Goal: Task Accomplishment & Management: Use online tool/utility

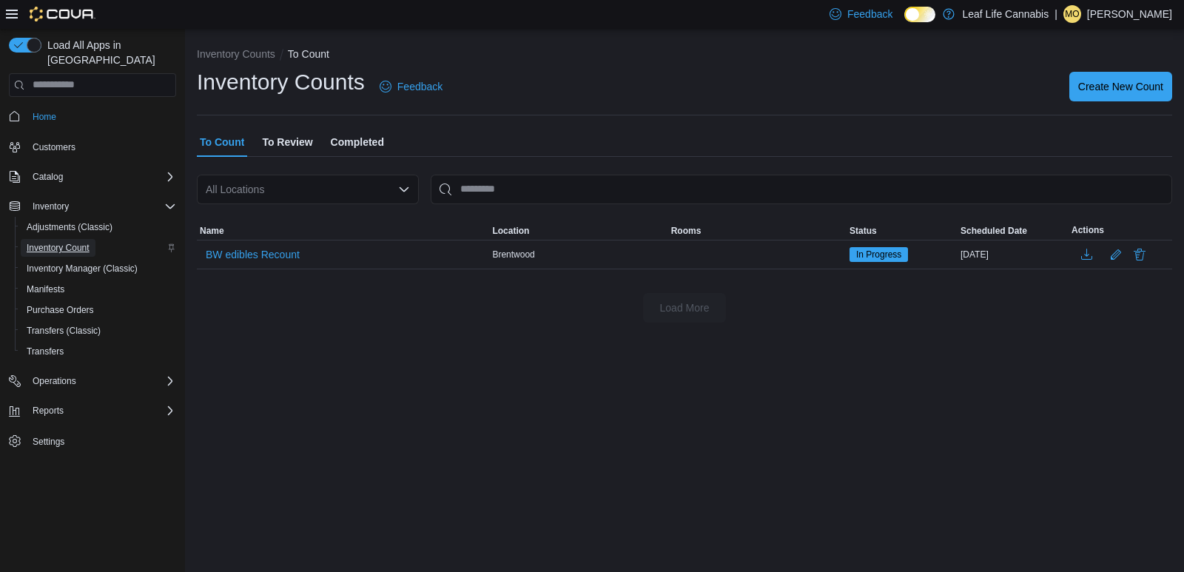
click at [91, 239] on link "Inventory Count" at bounding box center [58, 248] width 75 height 18
click at [55, 242] on span "Inventory Count" at bounding box center [58, 248] width 63 height 12
click at [1114, 86] on span "Create New Count" at bounding box center [1120, 85] width 85 height 15
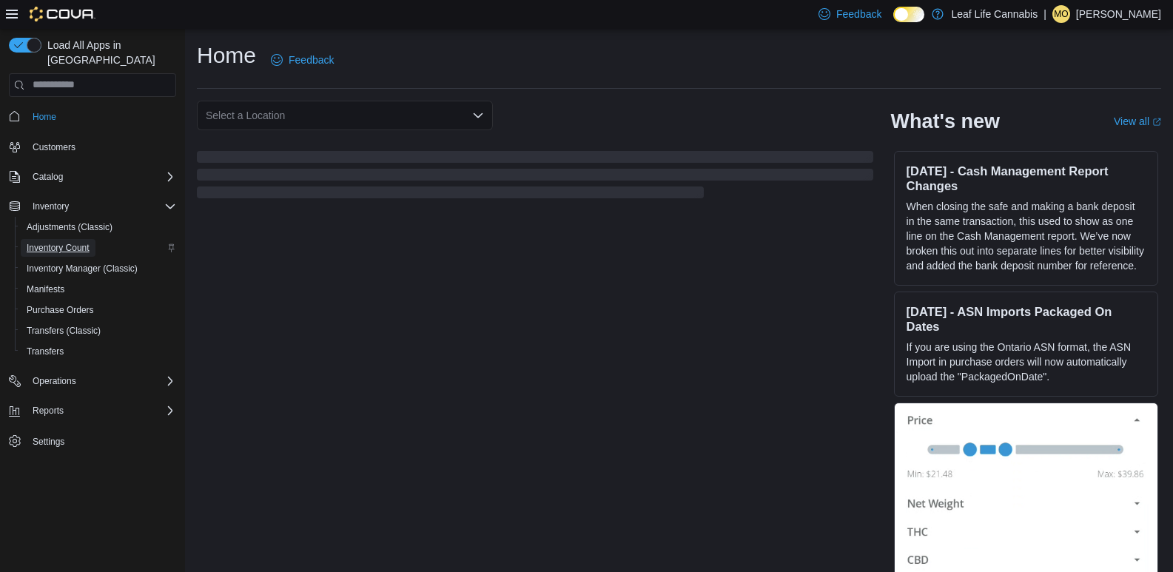
click at [38, 242] on span "Inventory Count" at bounding box center [58, 248] width 63 height 12
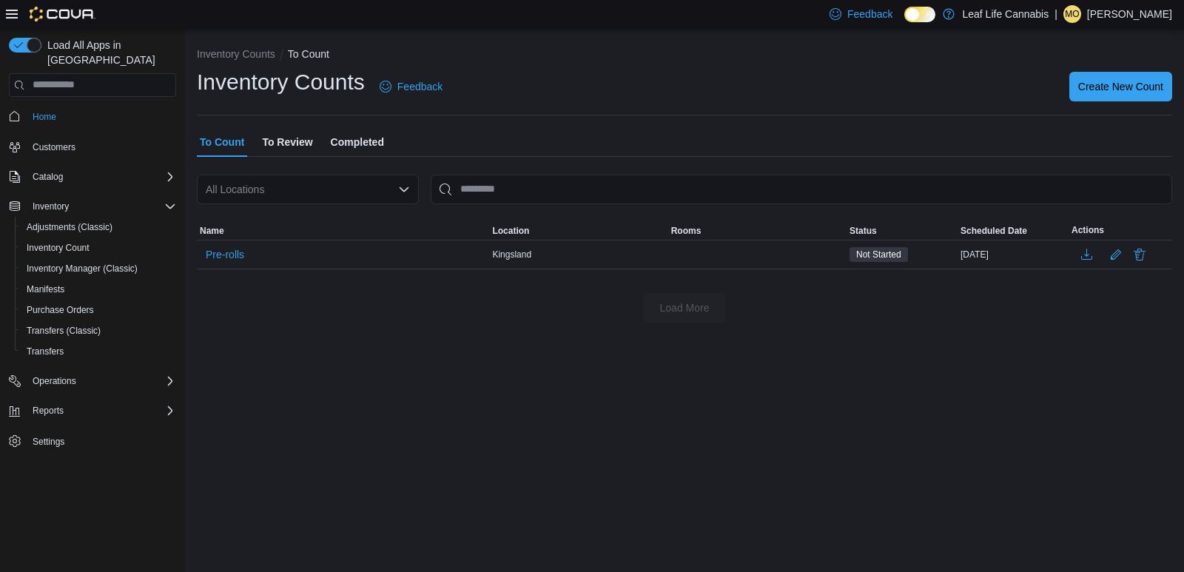
click at [1111, 70] on div "Inventory Counts Feedback Create New Count" at bounding box center [684, 86] width 975 height 38
click at [1108, 72] on span "Create New Count" at bounding box center [1120, 86] width 85 height 30
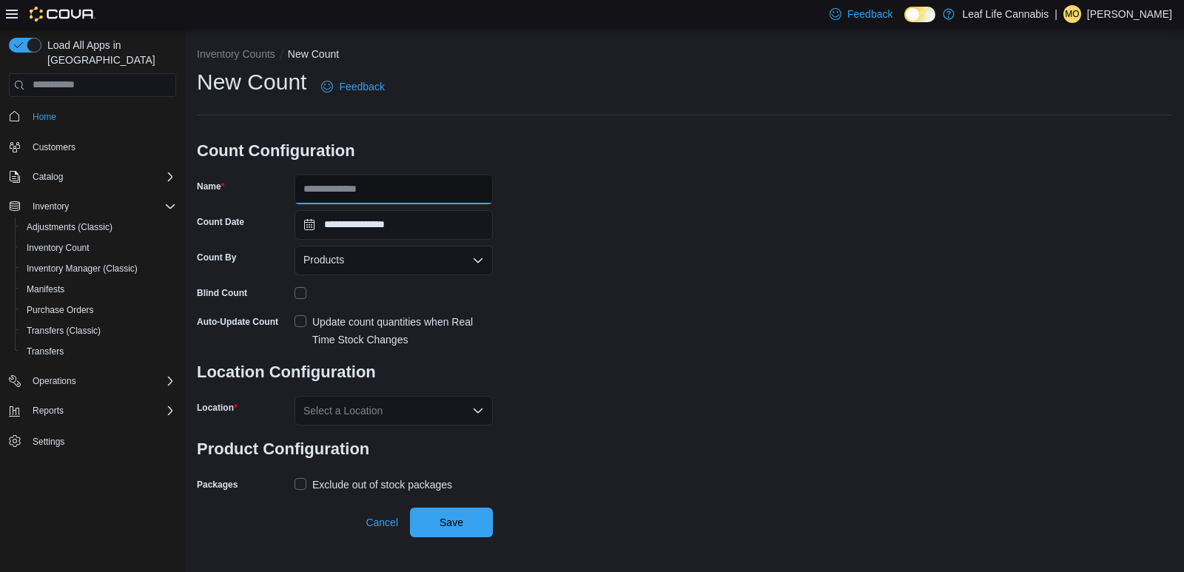
click at [381, 189] on input "Name" at bounding box center [394, 190] width 198 height 30
type input "*"
type input "**********"
click at [344, 317] on div "Update count quantities when Real Time Stock Changes" at bounding box center [402, 331] width 181 height 36
click at [295, 317] on label "Update count quantities when Real Time Stock Changes" at bounding box center [394, 331] width 198 height 36
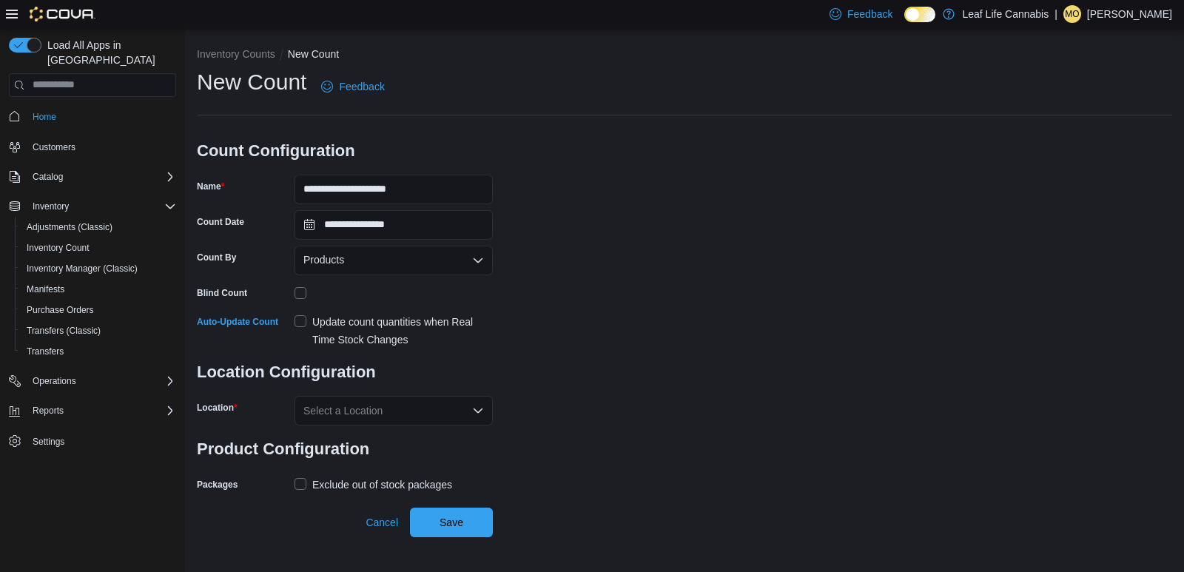
click at [309, 480] on label "Exclude out of stock packages" at bounding box center [374, 485] width 158 height 18
click at [389, 410] on div "Select a Location" at bounding box center [394, 411] width 198 height 30
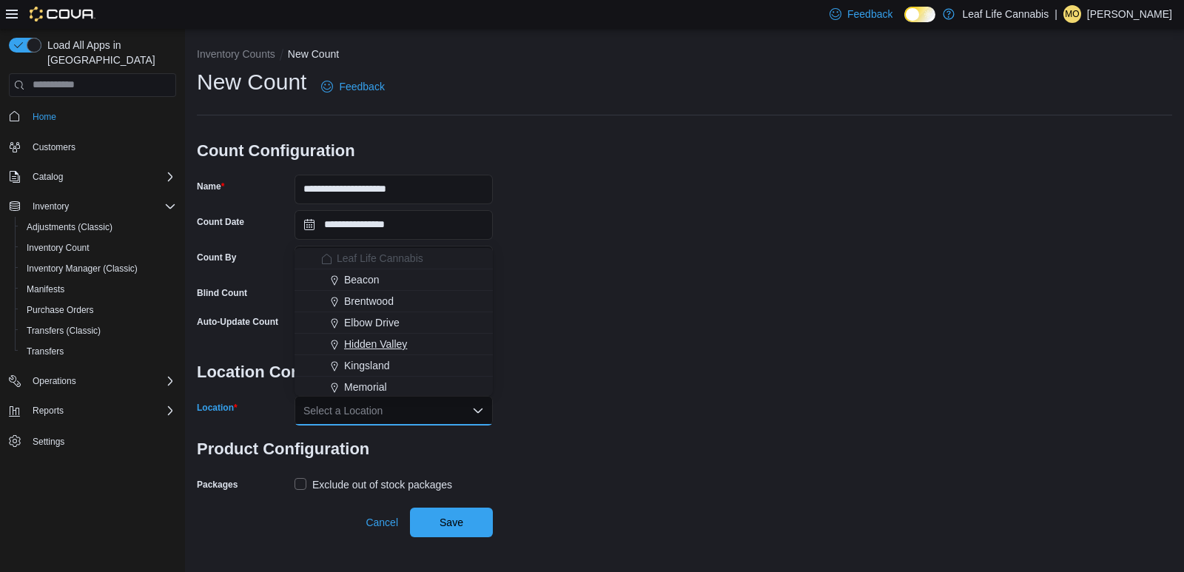
click at [385, 340] on span "Hidden Valley" at bounding box center [375, 344] width 63 height 15
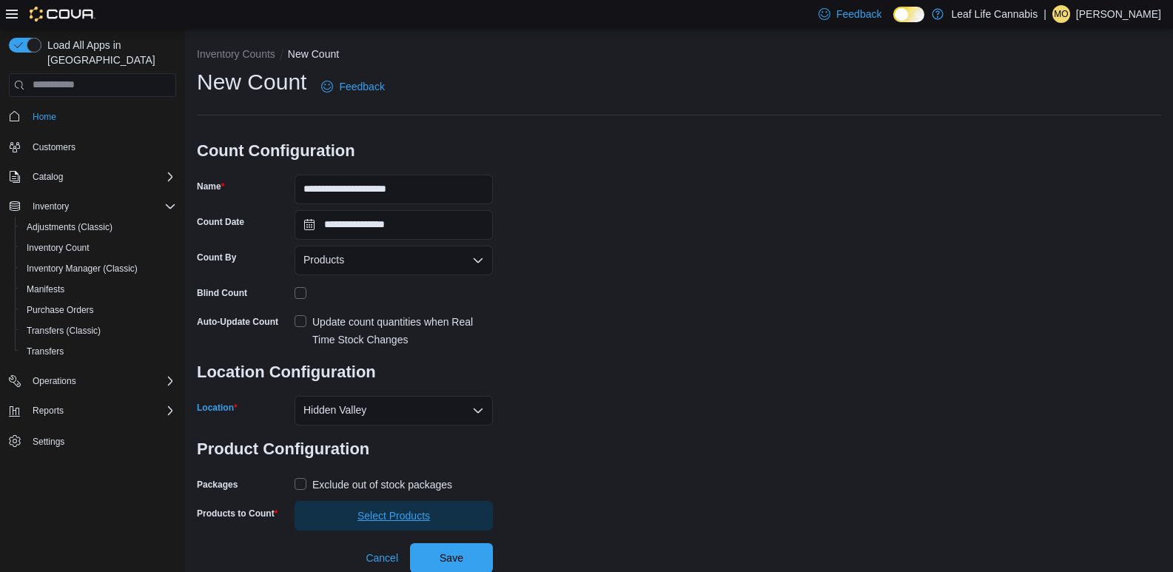
click at [389, 511] on span "Select Products" at bounding box center [393, 515] width 73 height 15
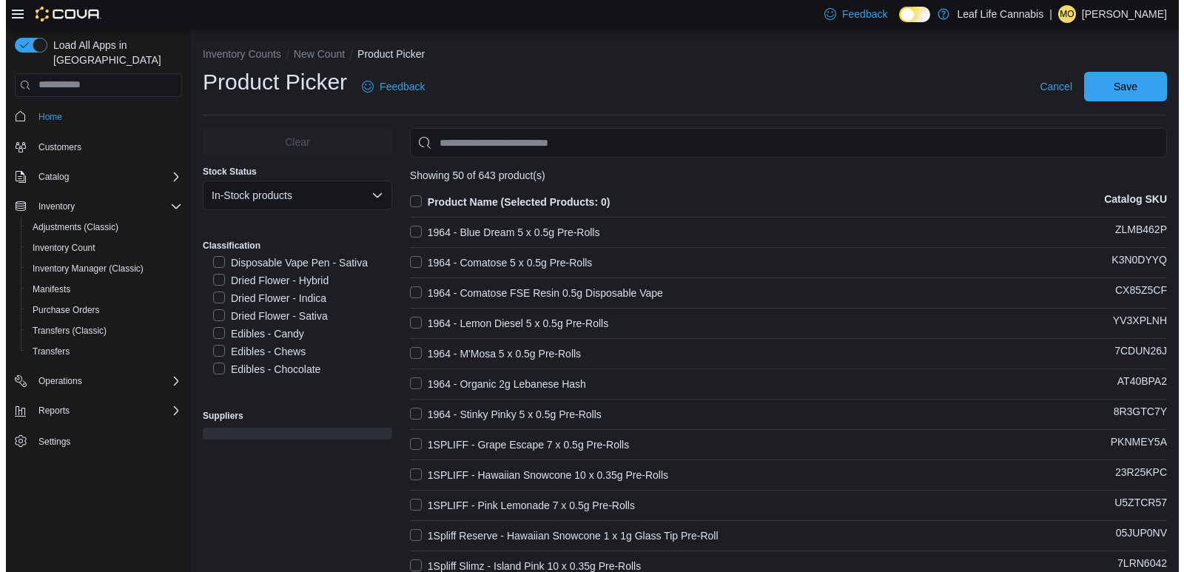
scroll to position [222, 0]
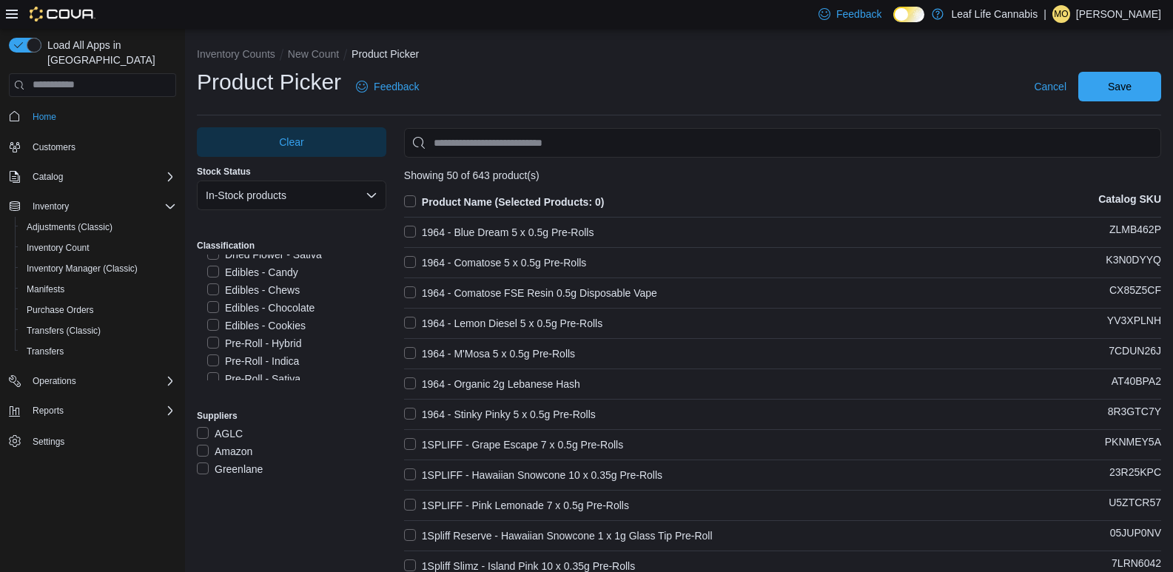
click at [259, 343] on label "Pre-Roll - Hybrid" at bounding box center [254, 343] width 94 height 18
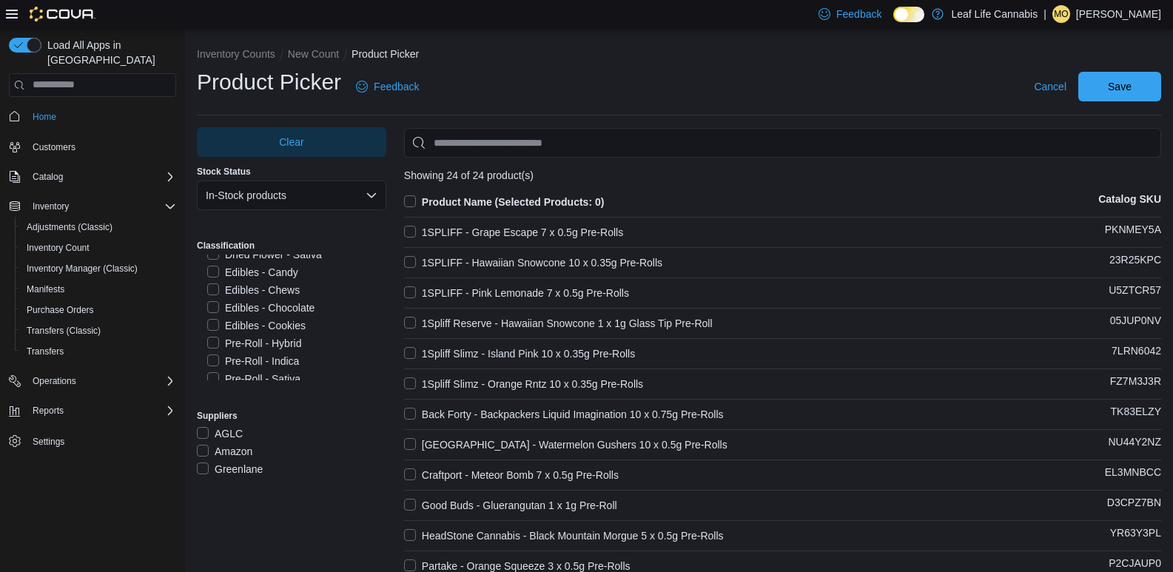
drag, startPoint x: 265, startPoint y: 357, endPoint x: 259, endPoint y: 371, distance: 15.3
click at [265, 358] on label "Pre-Roll - Indica" at bounding box center [253, 361] width 92 height 18
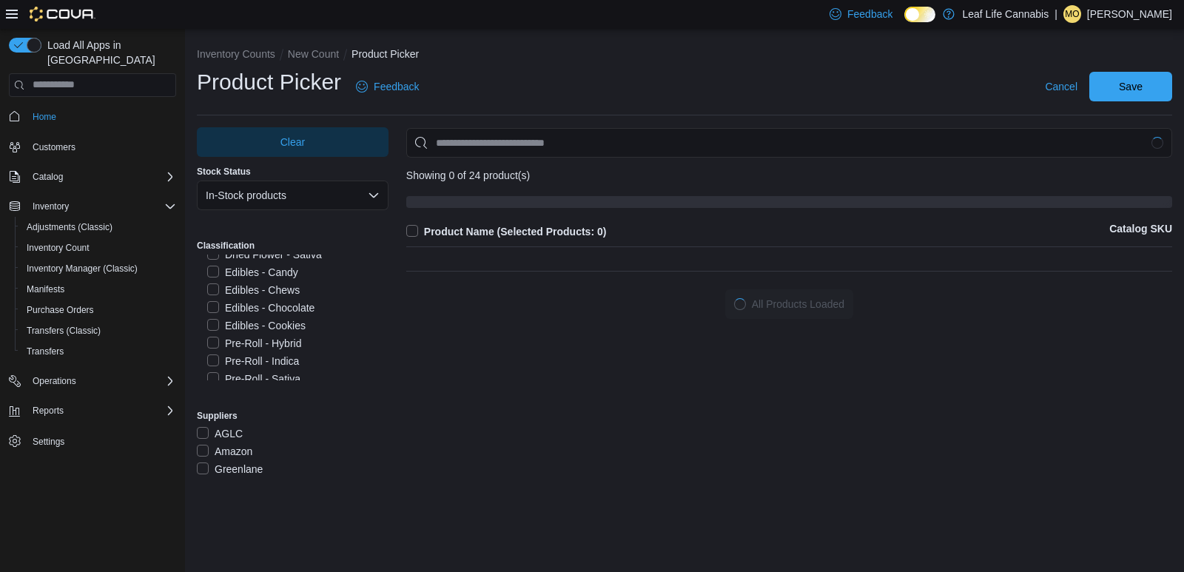
click at [259, 372] on label "Pre-Roll - Sativa" at bounding box center [253, 379] width 93 height 18
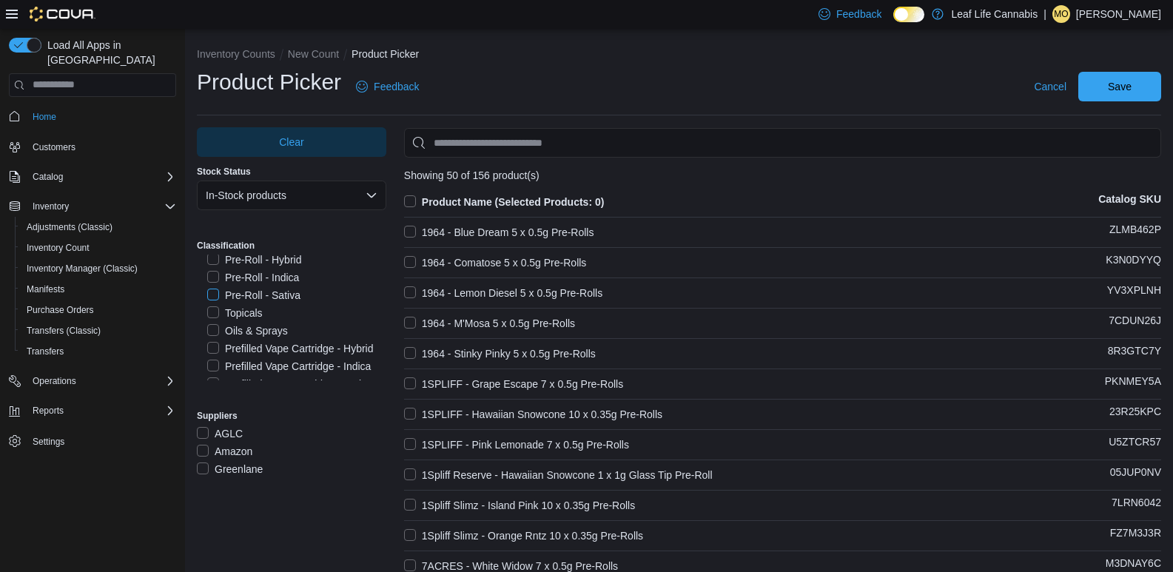
scroll to position [374, 0]
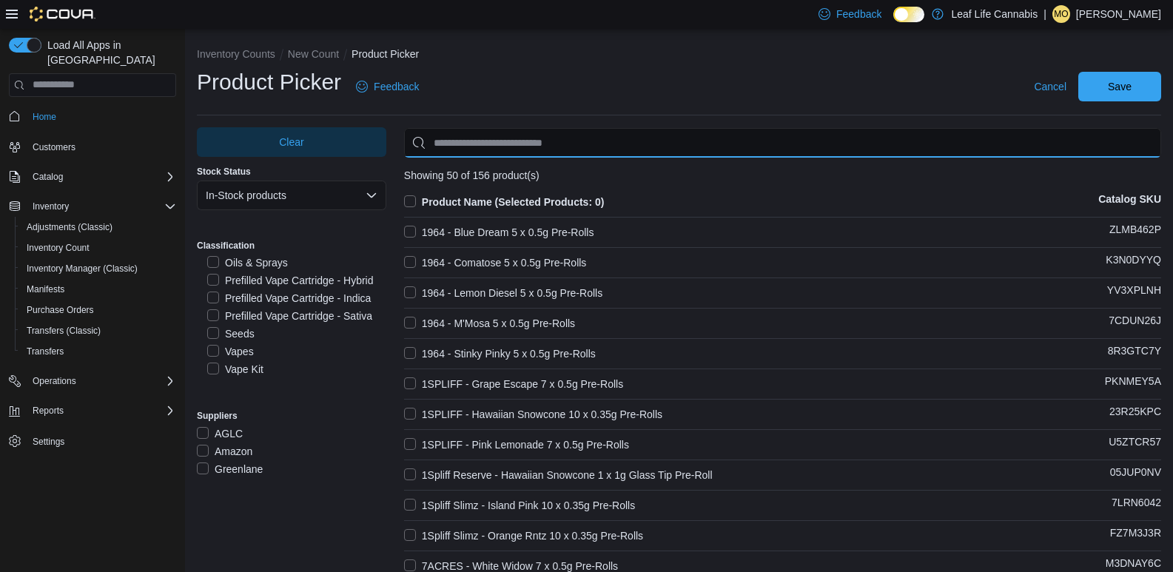
click at [625, 132] on input "Use aria labels when no actual label is in use" at bounding box center [782, 143] width 757 height 30
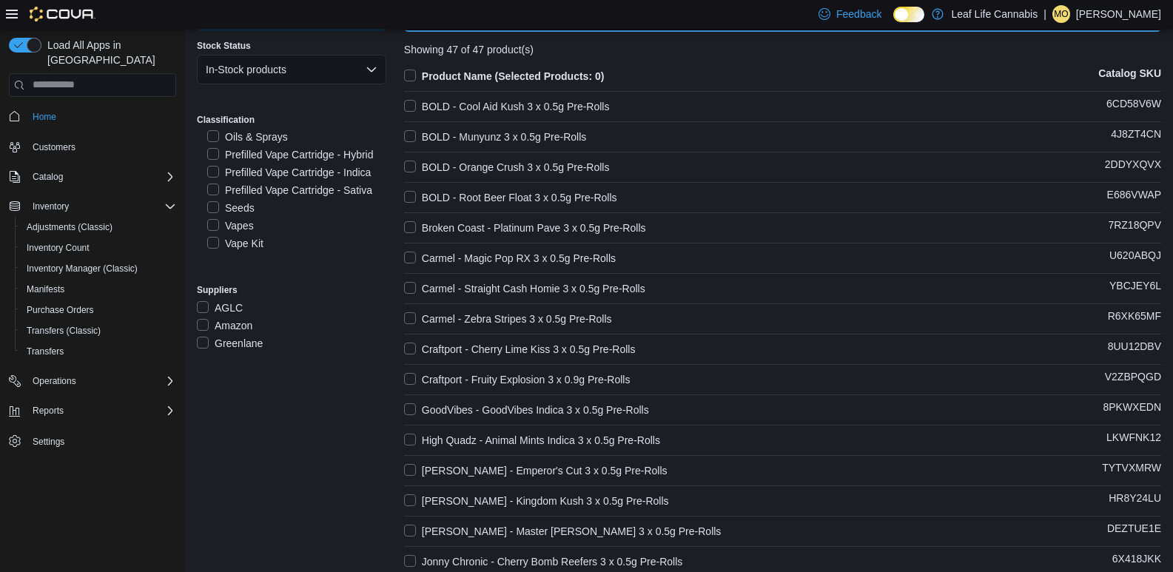
scroll to position [44, 0]
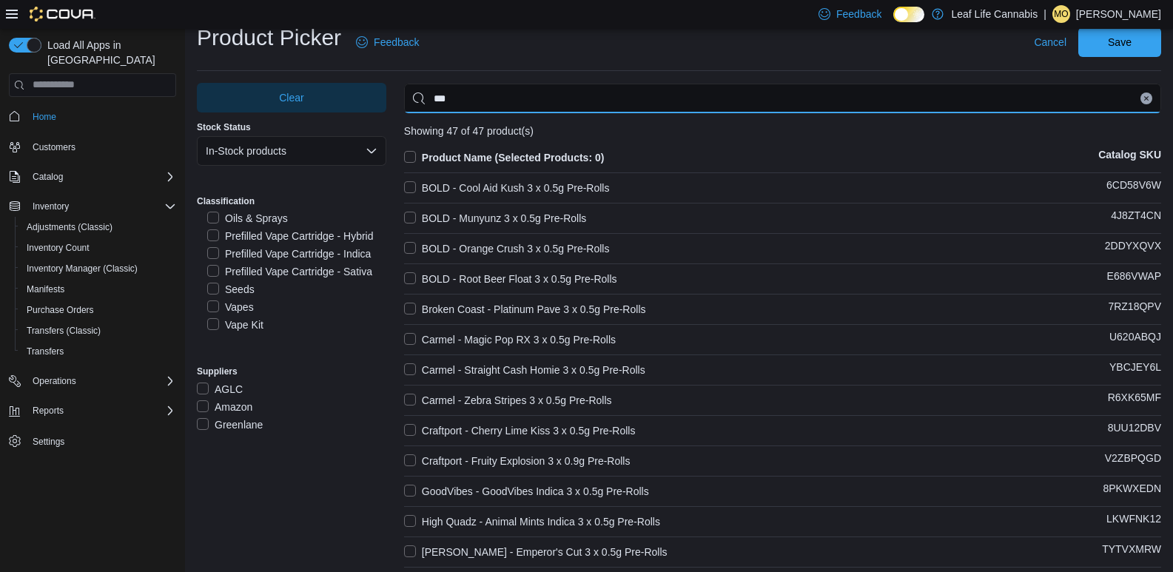
type input "***"
click at [415, 158] on label "Product Name (Selected Products: 0)" at bounding box center [504, 158] width 201 height 18
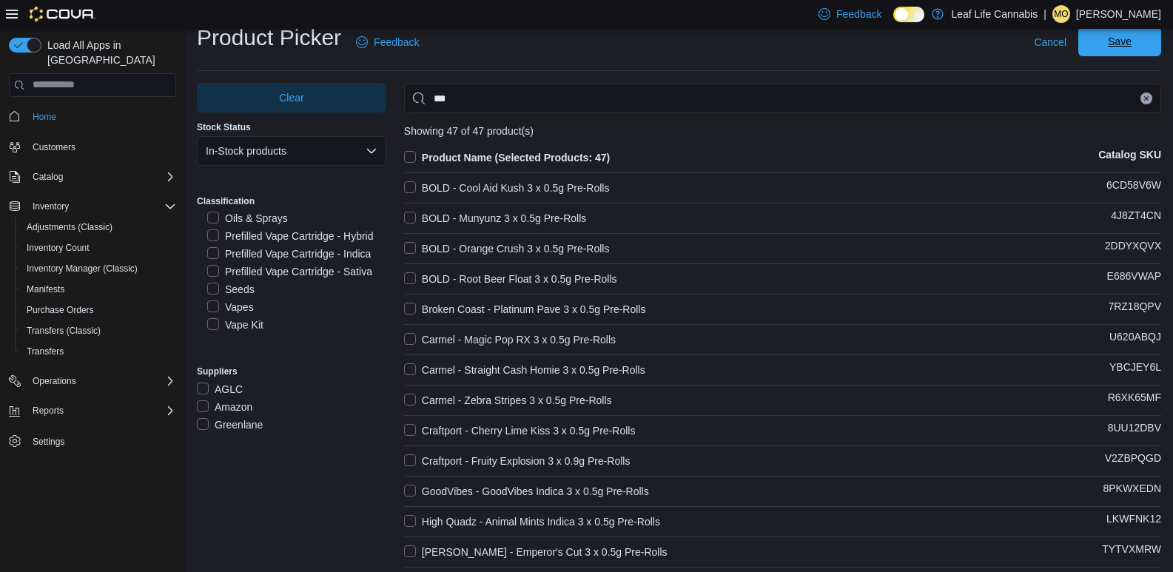
click at [1131, 40] on span "Save" at bounding box center [1120, 41] width 24 height 15
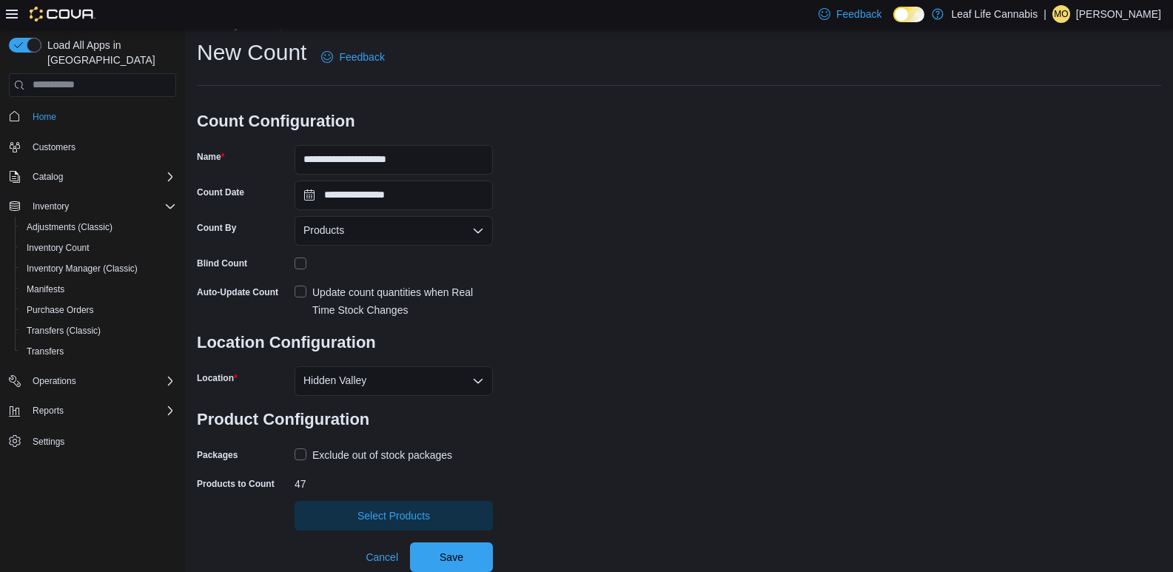
scroll to position [30, 0]
click at [432, 556] on span "Save" at bounding box center [451, 557] width 65 height 30
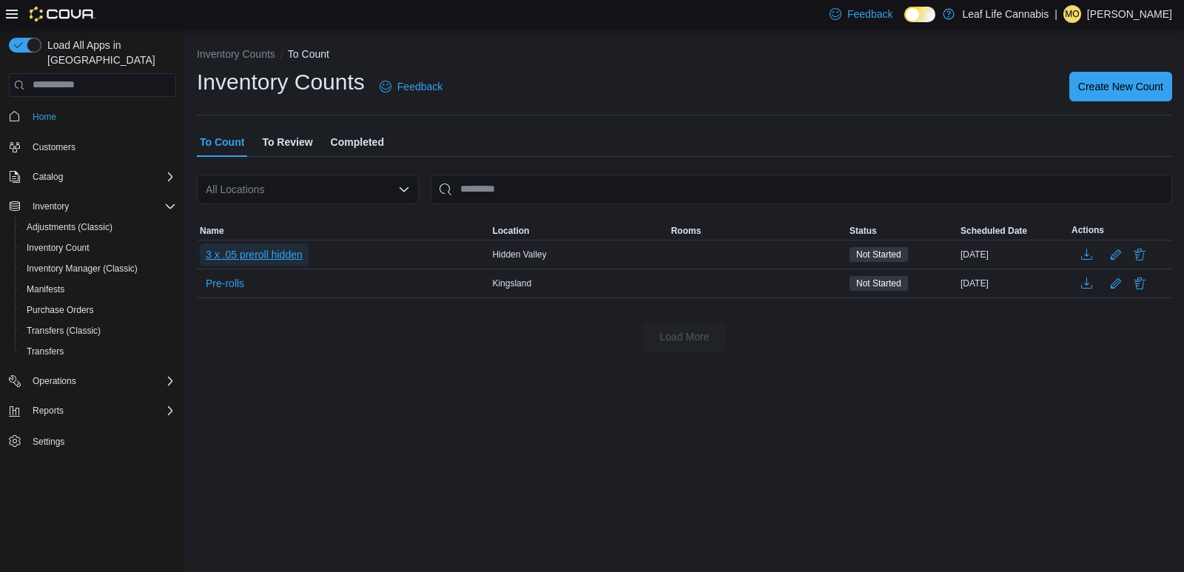
click at [230, 254] on span "3 x .05 preroll hidden" at bounding box center [254, 254] width 97 height 15
click at [255, 252] on span "3 x .05 preroll hidden" at bounding box center [254, 254] width 97 height 15
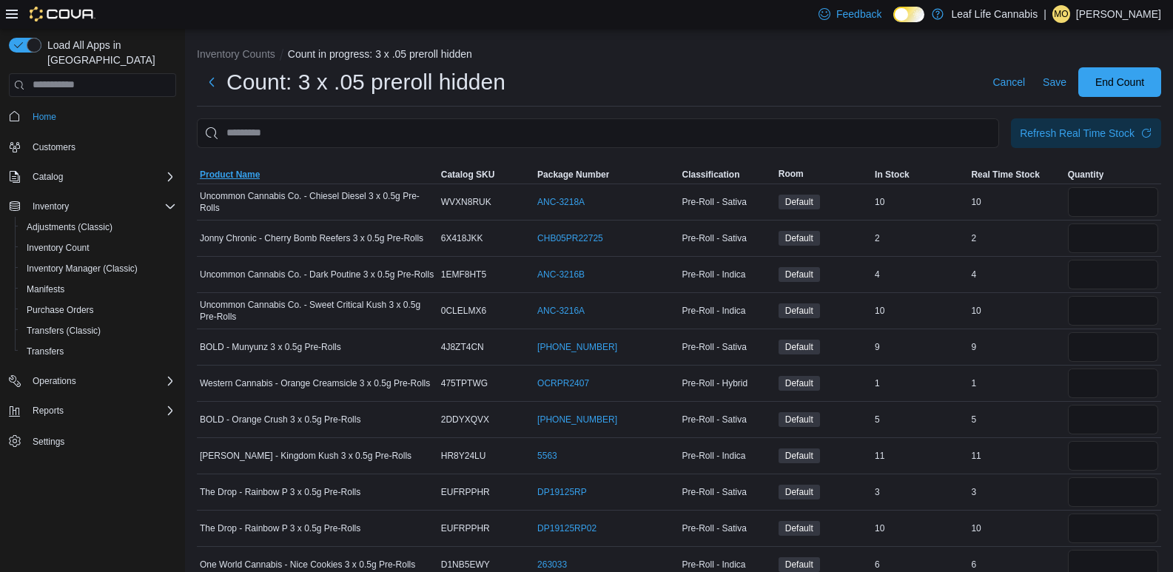
click at [215, 175] on span "Product Name" at bounding box center [230, 175] width 60 height 12
